Goal: Navigation & Orientation: Understand site structure

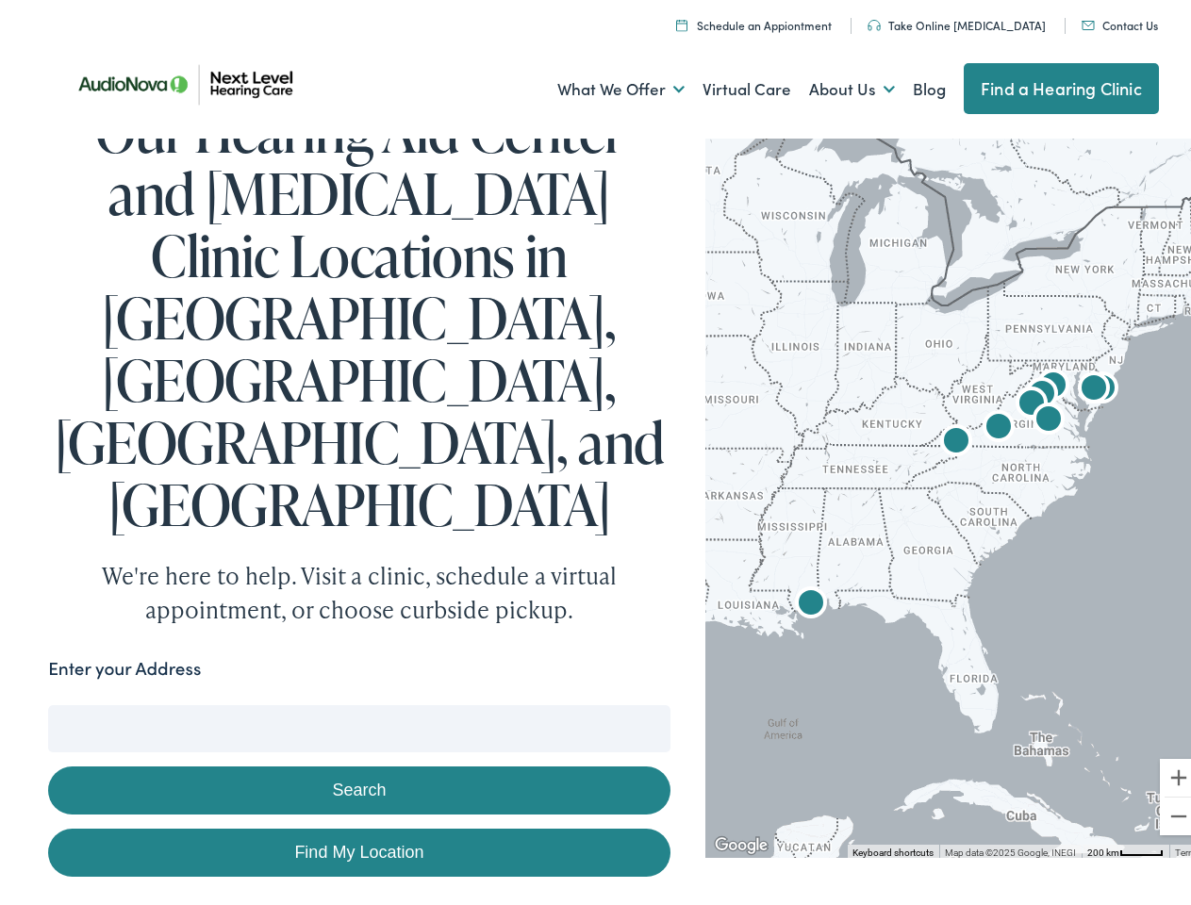
click at [603, 84] on link "What We Offer" at bounding box center [620, 84] width 127 height 70
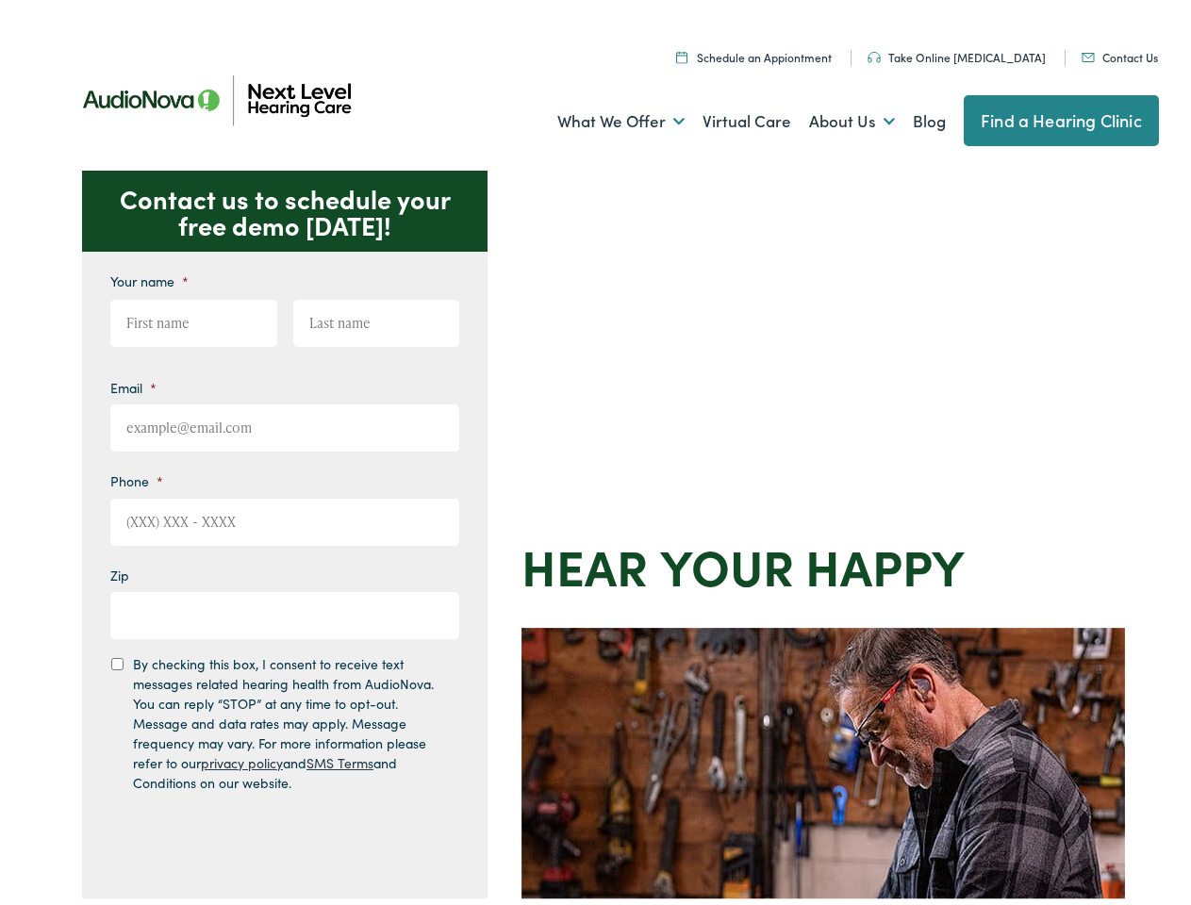
click at [595, 453] on div "Contact us to schedule your free demo [DATE]! Give us a call [PHONE_NUMBER] Ema…" at bounding box center [603, 820] width 1207 height 1311
click at [603, 116] on link "What We Offer" at bounding box center [620, 116] width 127 height 70
click at [832, 116] on link "About Us" at bounding box center [852, 116] width 86 height 70
